Goal: Transaction & Acquisition: Purchase product/service

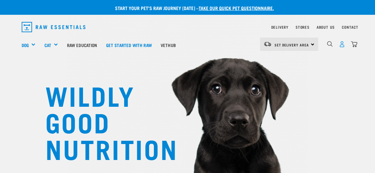
click at [340, 47] on img "dropdown navigation" at bounding box center [342, 44] width 6 height 6
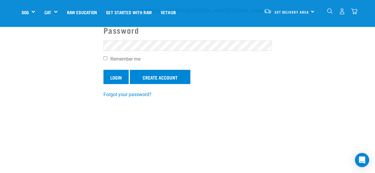
scroll to position [89, 0]
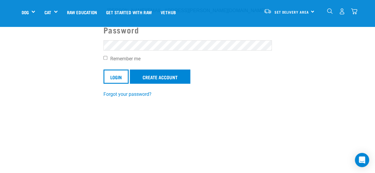
click at [104, 58] on input "Remember me" at bounding box center [106, 58] width 4 height 4
checkbox input "true"
click at [109, 73] on input "Login" at bounding box center [116, 77] width 25 height 14
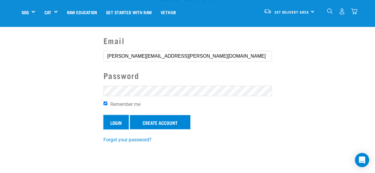
scroll to position [42, 0]
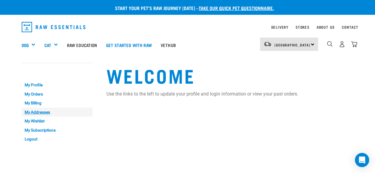
click at [35, 112] on link "My Addresses" at bounding box center [57, 112] width 71 height 9
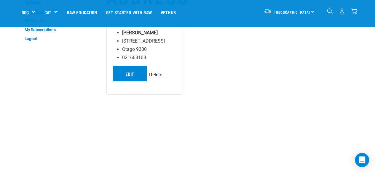
scroll to position [59, 0]
click at [126, 71] on link "Edit" at bounding box center [130, 73] width 34 height 15
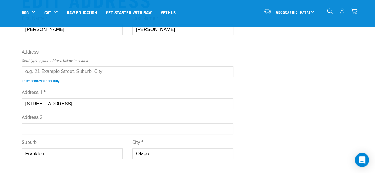
scroll to position [29, 0]
drag, startPoint x: 69, startPoint y: 104, endPoint x: 1, endPoint y: 98, distance: 67.5
click at [1, 98] on div "Start your pet’s raw journey today – take our quick pet questionnaire. Delivery…" at bounding box center [187, 140] width 375 height 339
type input "[STREET_ADDRESS]"
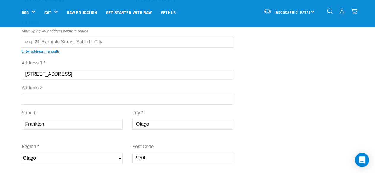
scroll to position [59, 0]
drag, startPoint x: 62, startPoint y: 125, endPoint x: 0, endPoint y: 120, distance: 62.5
click at [0, 120] on div "Start your pet’s raw journey today – take our quick pet questionnaire. Delivery…" at bounding box center [187, 110] width 375 height 339
type input "Saint Heliers"
drag, startPoint x: 142, startPoint y: 124, endPoint x: 105, endPoint y: 123, distance: 36.8
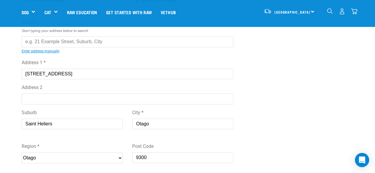
click at [106, 123] on div "Suburb Saint Heliers City * Otago" at bounding box center [128, 122] width 222 height 34
type input "Auckland"
drag, startPoint x: 161, startPoint y: 155, endPoint x: 102, endPoint y: 159, distance: 58.8
click at [102, 159] on div "Region * Please select your region... Auckland Wellington Canterbury Marlboroug…" at bounding box center [128, 155] width 222 height 34
type input "1071"
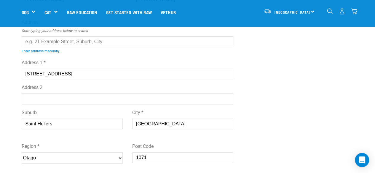
click at [53, 156] on select "Please select your region... Auckland Wellington Canterbury Marlborough Nelson …" at bounding box center [72, 158] width 101 height 11
select select "AUK"
click at [22, 153] on select "Please select your region... Auckland Wellington Canterbury Marlborough Nelson …" at bounding box center [72, 158] width 101 height 11
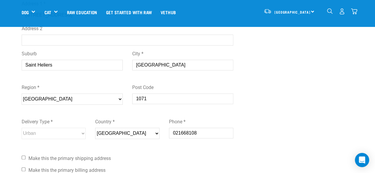
scroll to position [118, 0]
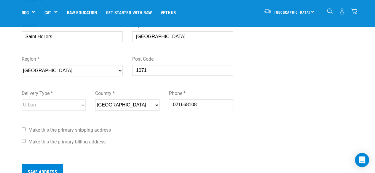
click at [23, 130] on input "Make this the primary shipping address" at bounding box center [24, 130] width 4 height 4
checkbox input "true"
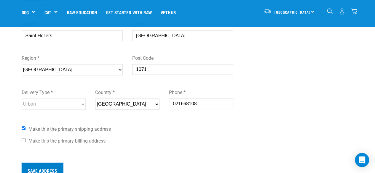
click at [40, 167] on input "Save Address" at bounding box center [43, 170] width 42 height 14
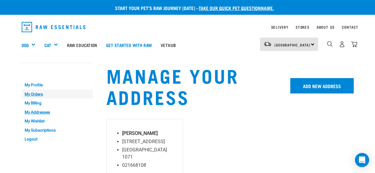
click at [34, 92] on link "My Orders" at bounding box center [57, 94] width 71 height 9
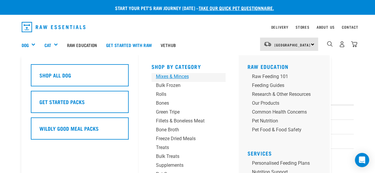
click at [170, 77] on div "Mixes & Minces" at bounding box center [183, 76] width 55 height 7
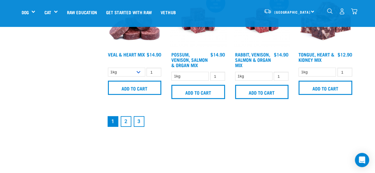
scroll to position [858, 0]
click at [125, 118] on link "2" at bounding box center [126, 121] width 11 height 11
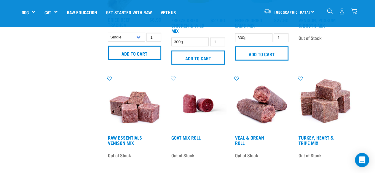
scroll to position [770, 0]
click at [141, 111] on img at bounding box center [134, 104] width 57 height 57
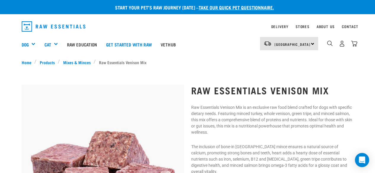
scroll to position [1, 0]
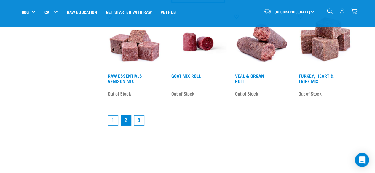
scroll to position [833, 0]
click at [110, 121] on link "1" at bounding box center [113, 120] width 11 height 11
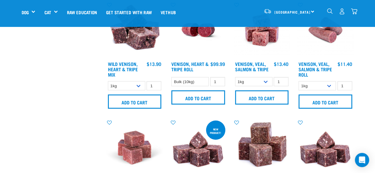
scroll to position [503, 0]
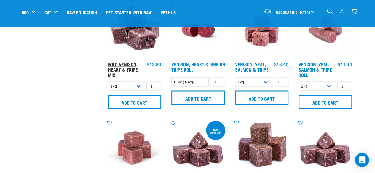
click at [122, 64] on link "Wild Venison, Heart & Tripe Mix" at bounding box center [123, 69] width 30 height 13
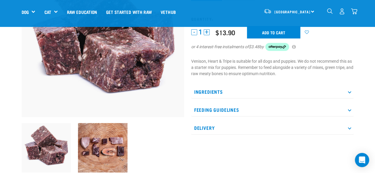
scroll to position [89, 0]
